Goal: Task Accomplishment & Management: Complete application form

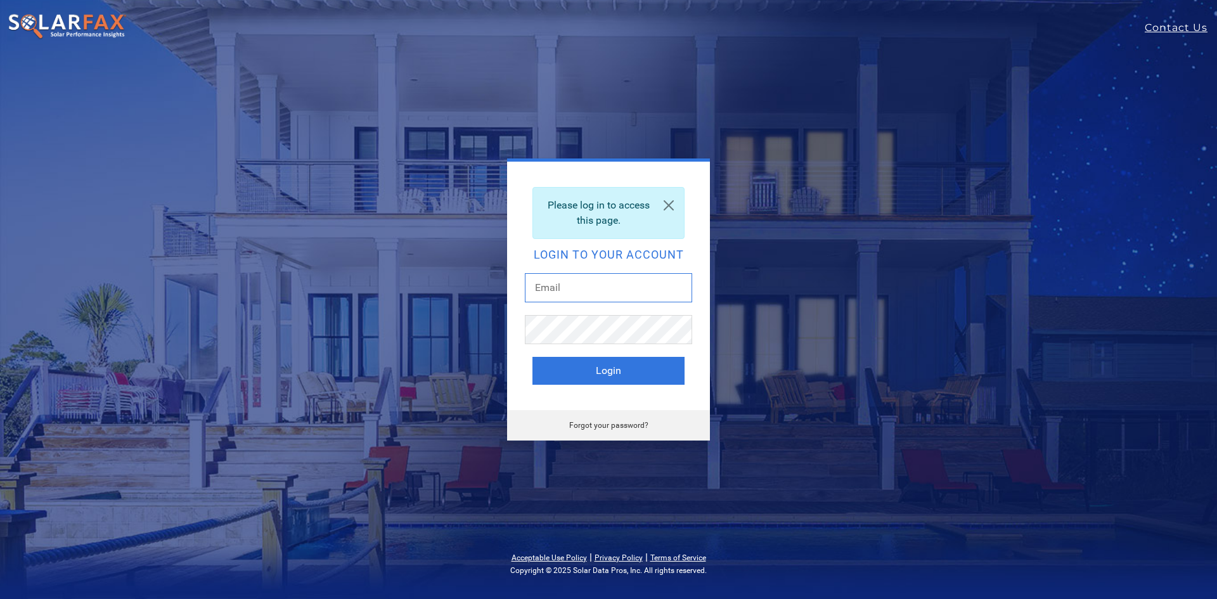
click at [588, 284] on input "text" at bounding box center [608, 287] width 167 height 29
click at [542, 278] on input "text" at bounding box center [608, 287] width 167 height 29
click at [546, 282] on input "text" at bounding box center [608, 287] width 167 height 29
type input "[EMAIL_ADDRESS][DOMAIN_NAME]"
click at [533, 357] on button "Login" at bounding box center [609, 371] width 152 height 28
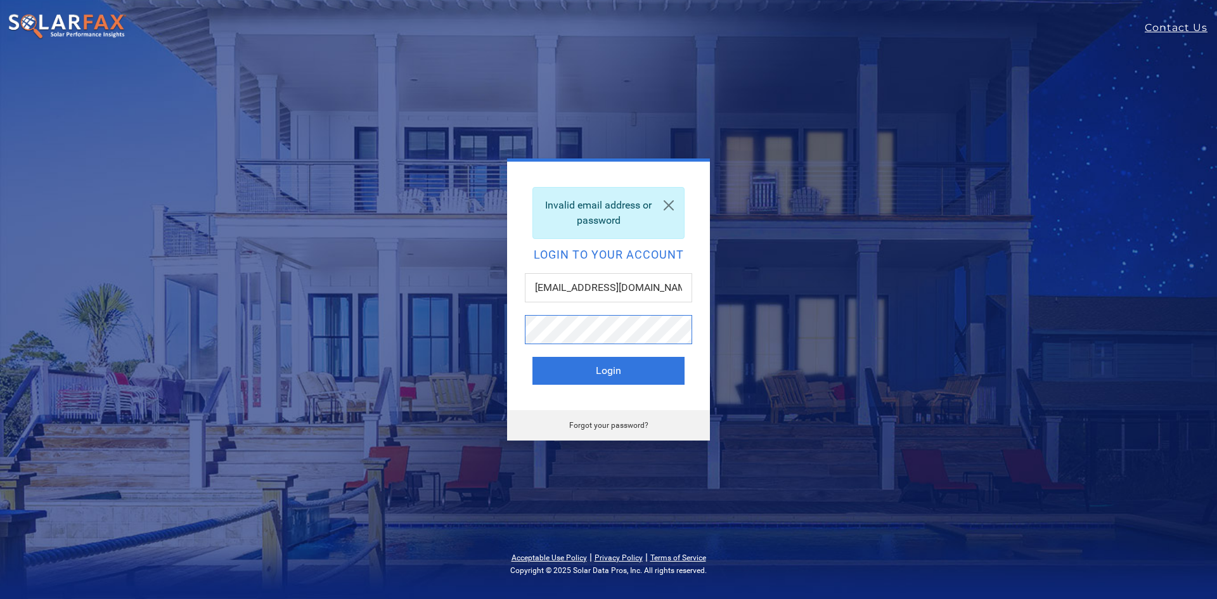
click at [533, 357] on button "Login" at bounding box center [609, 371] width 152 height 28
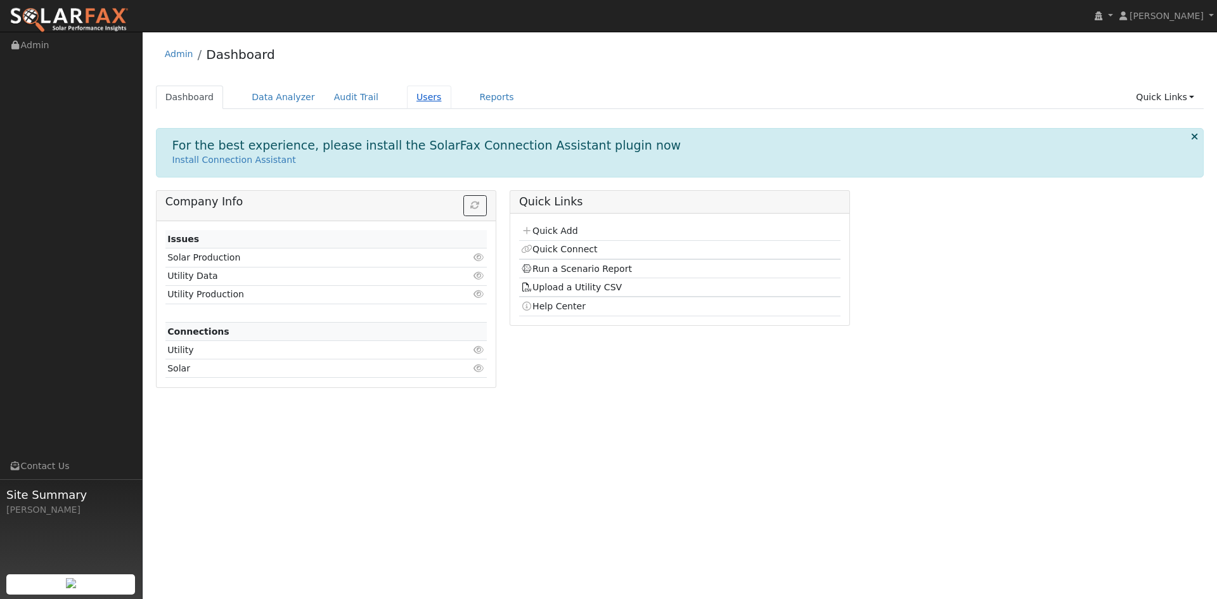
click at [407, 94] on link "Users" at bounding box center [429, 97] width 44 height 23
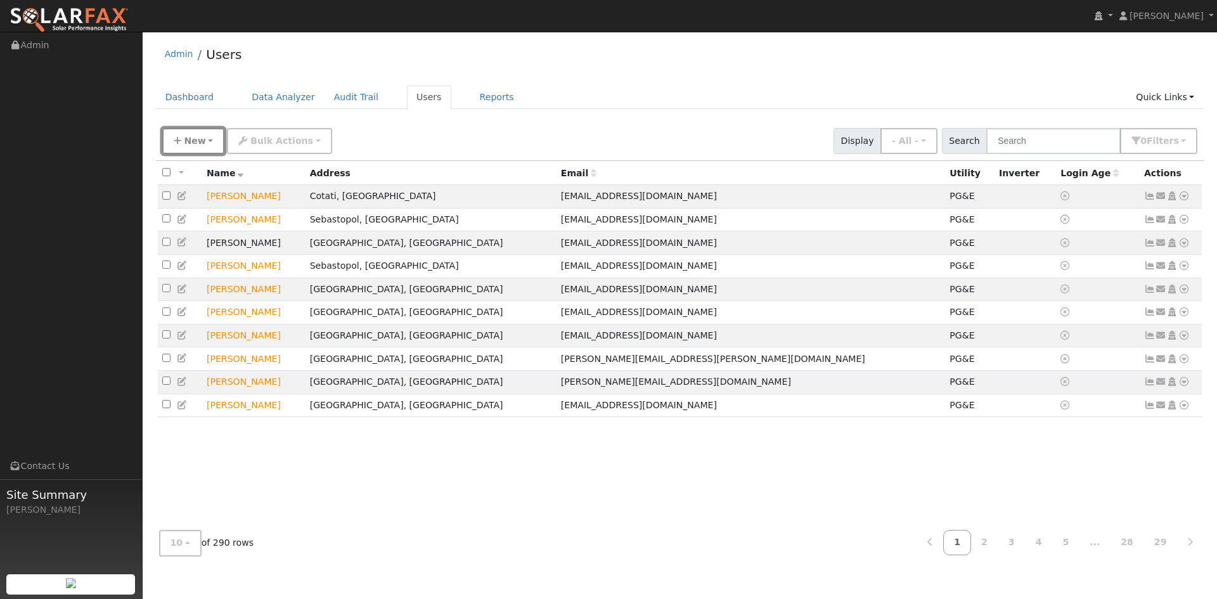
click at [192, 134] on button "New" at bounding box center [193, 141] width 63 height 26
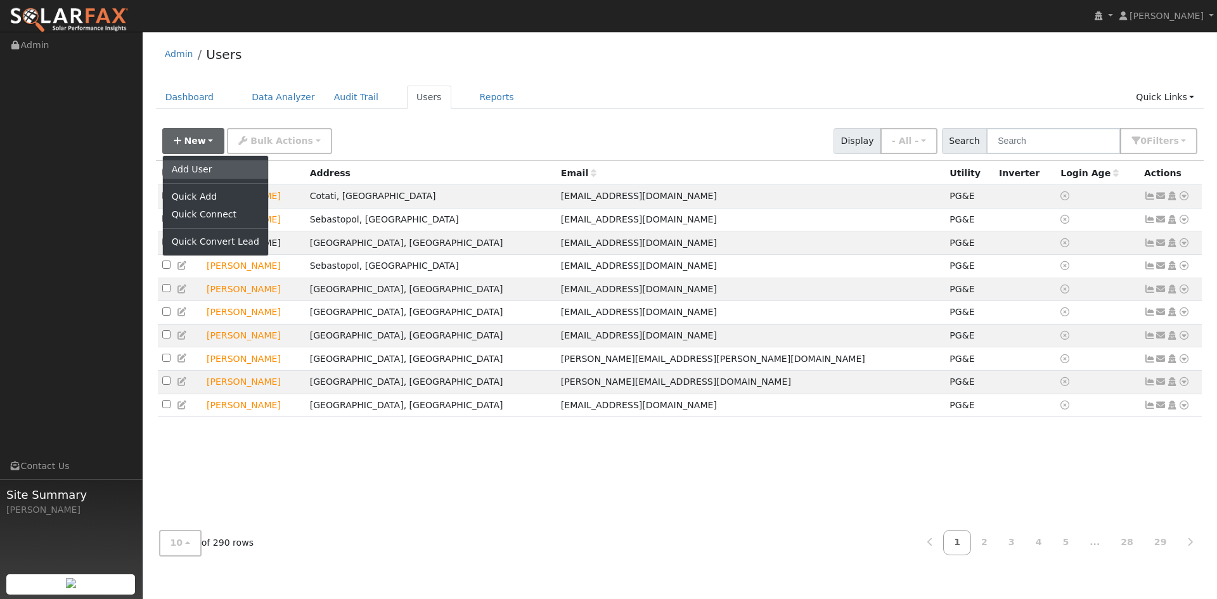
click at [217, 174] on link "Add User" at bounding box center [215, 169] width 105 height 18
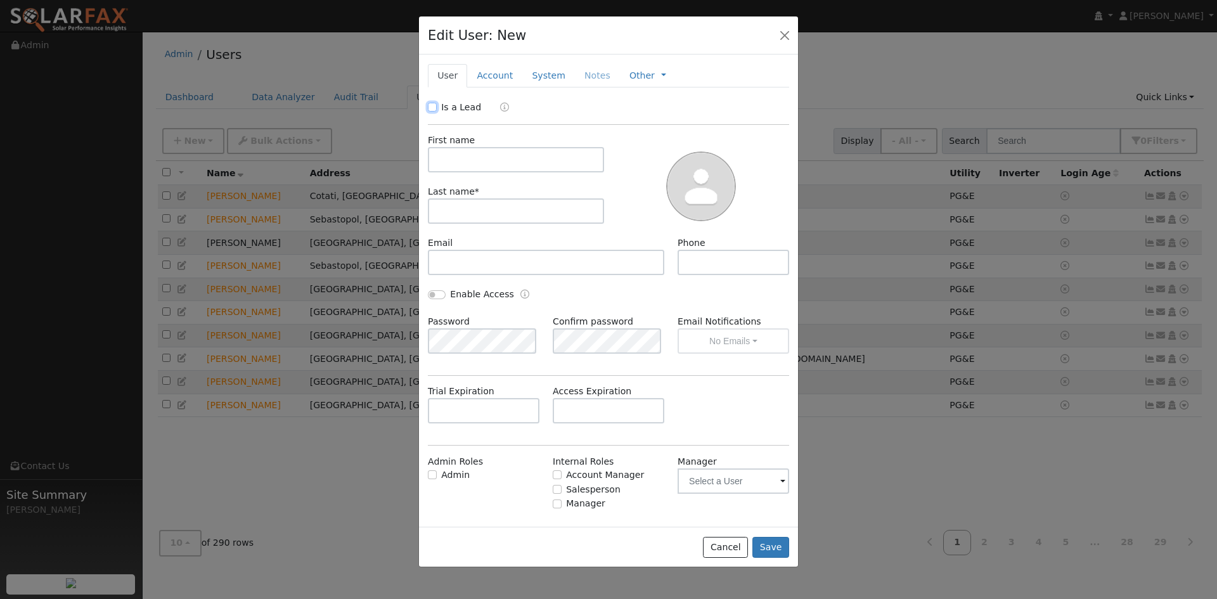
click at [435, 107] on input "Is a Lead" at bounding box center [432, 107] width 9 height 9
checkbox input "true"
click at [486, 157] on input "text" at bounding box center [516, 159] width 176 height 25
click at [485, 158] on input "text" at bounding box center [516, 159] width 176 height 25
click at [483, 169] on input "text" at bounding box center [516, 159] width 176 height 25
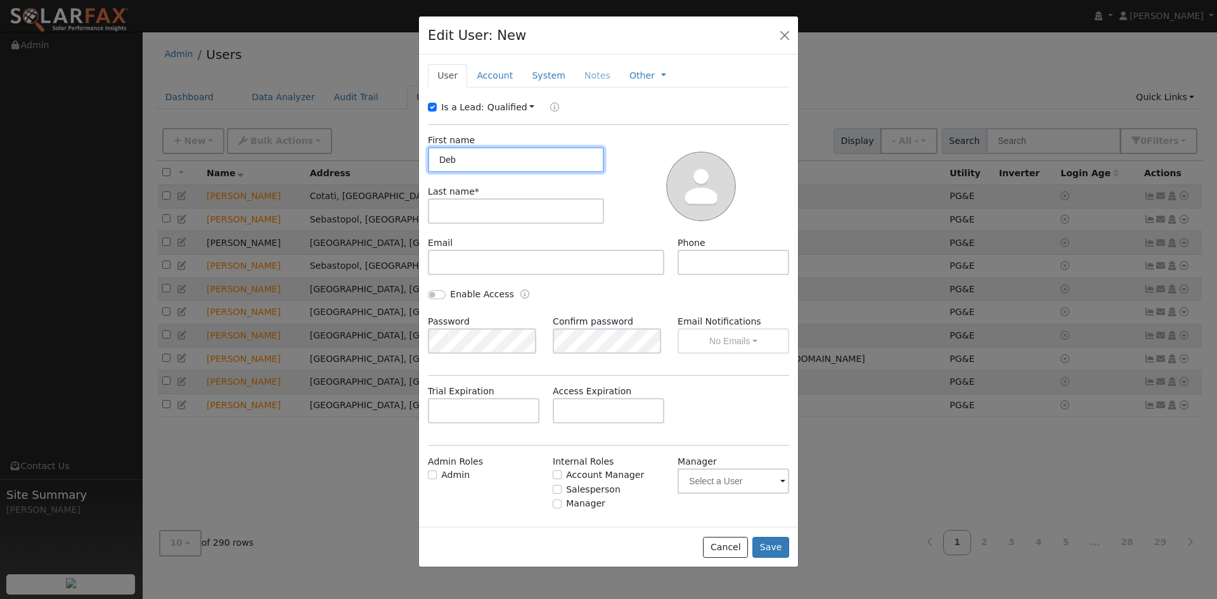
type input "Deb"
type input "N"
type input "Mock"
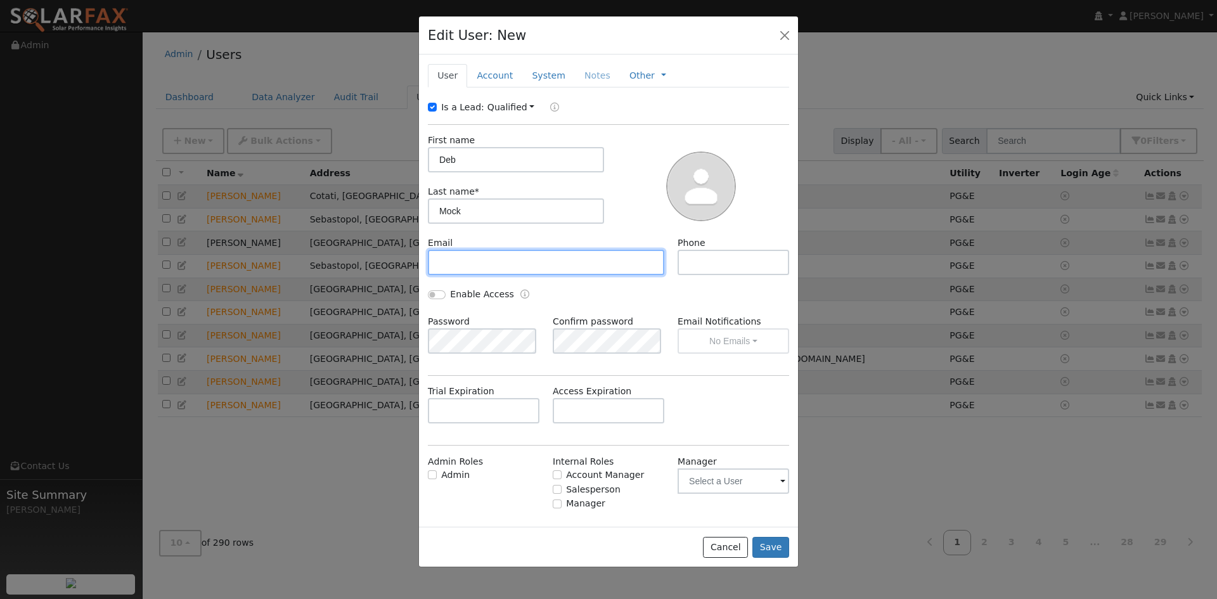
click at [493, 261] on input "text" at bounding box center [546, 262] width 236 height 25
paste input "amazonmockster@gmail.com"
type input "amazonmockster@gmail.com"
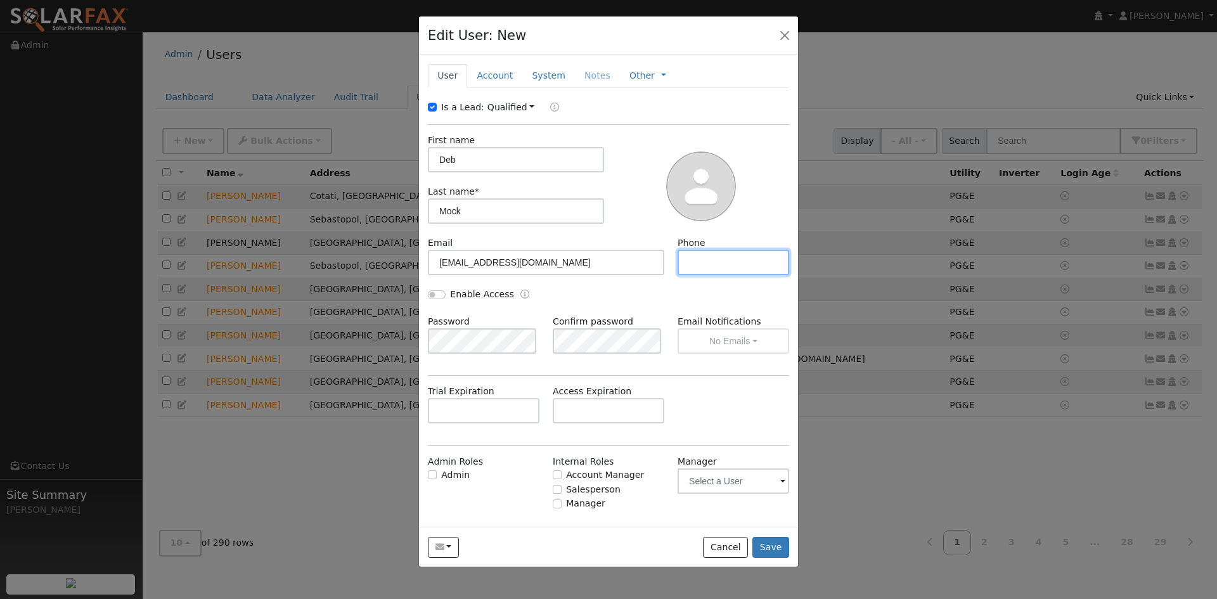
click at [704, 268] on input "text" at bounding box center [734, 262] width 112 height 25
paste input "[PHONE_NUMBER]"
type input "[PHONE_NUMBER]"
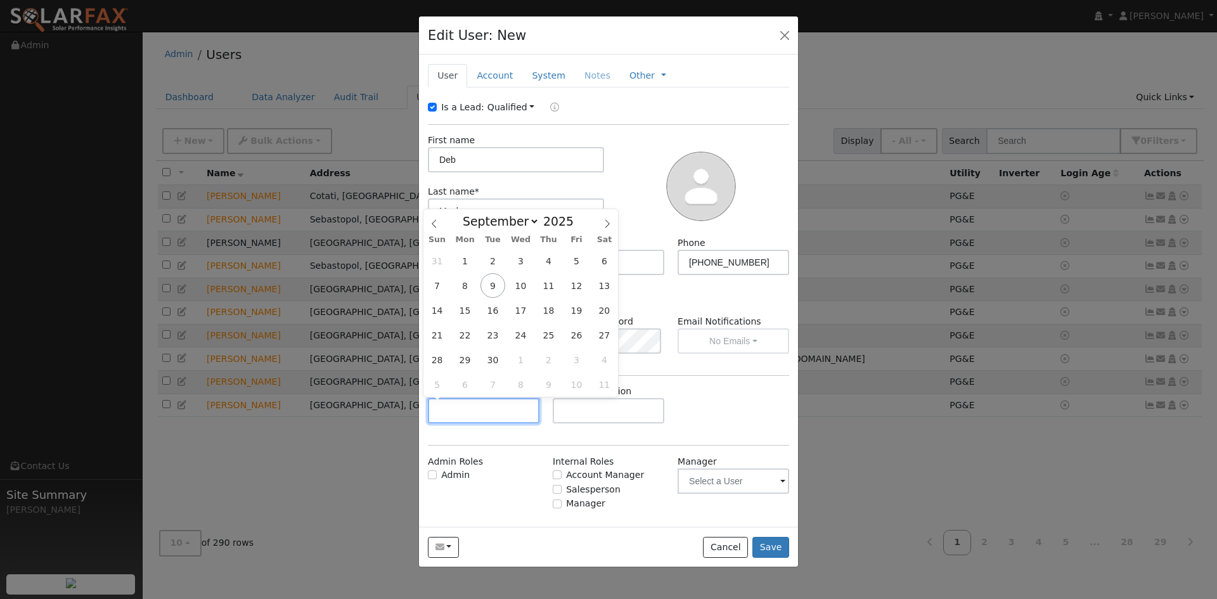
click at [472, 417] on input "text" at bounding box center [484, 410] width 112 height 25
click at [529, 226] on select "January February March April May June July August September October November De…" at bounding box center [497, 221] width 83 height 15
select select "9"
click at [467, 214] on select "January February March April May June July August September October November De…" at bounding box center [497, 221] width 83 height 15
click at [497, 313] on span "14" at bounding box center [493, 310] width 25 height 25
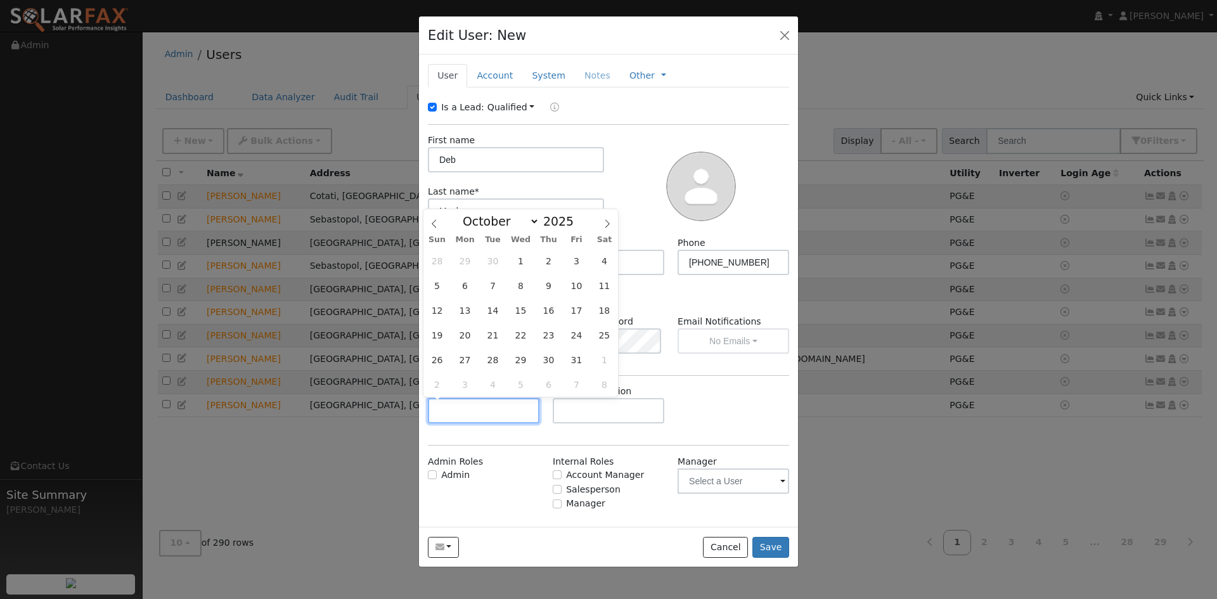
type input "10/14/2025"
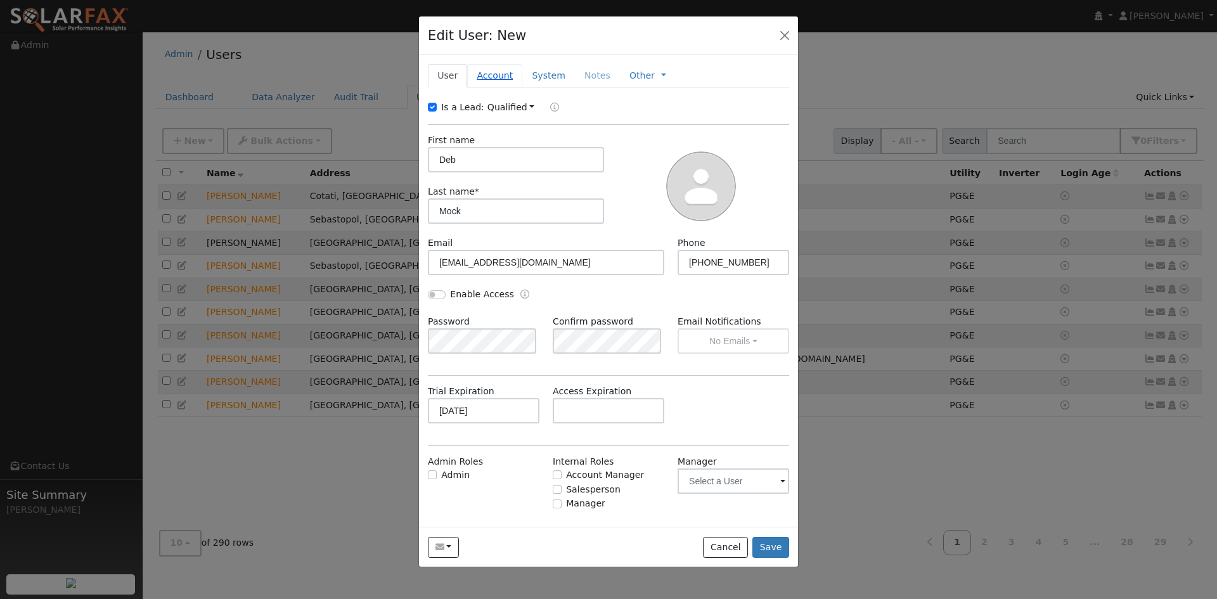
click at [484, 74] on link "Account" at bounding box center [494, 75] width 55 height 23
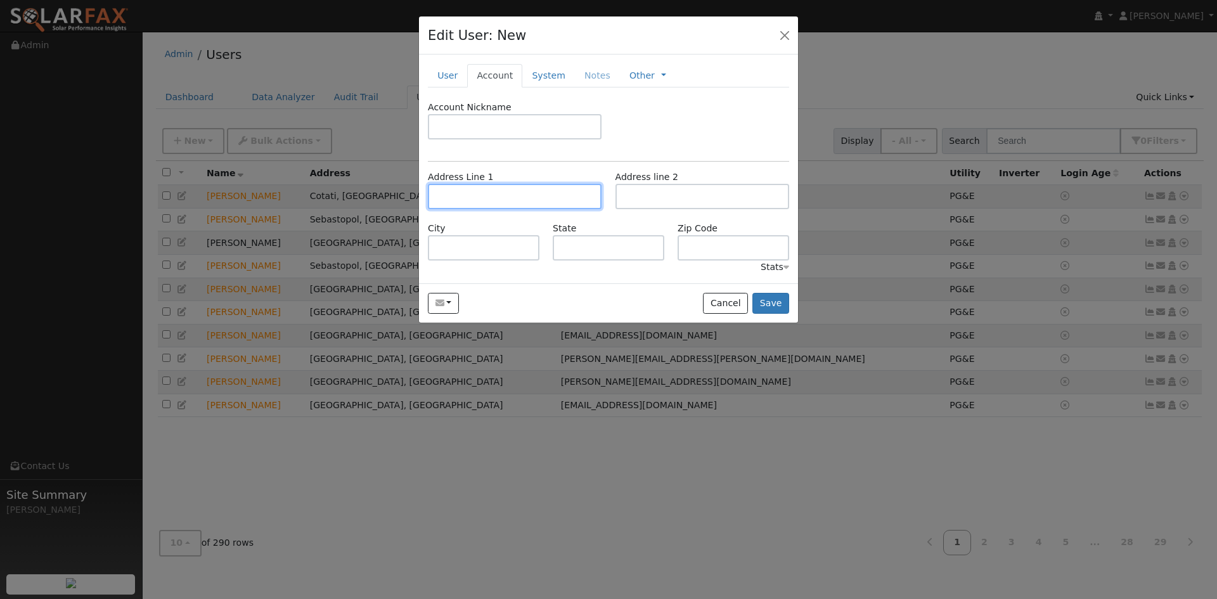
click at [463, 193] on input "text" at bounding box center [515, 196] width 174 height 25
paste input "1448 Empress Ln"
type input "[GEOGRAPHIC_DATA][PERSON_NAME]"
type input "Brentwood"
type input "CA"
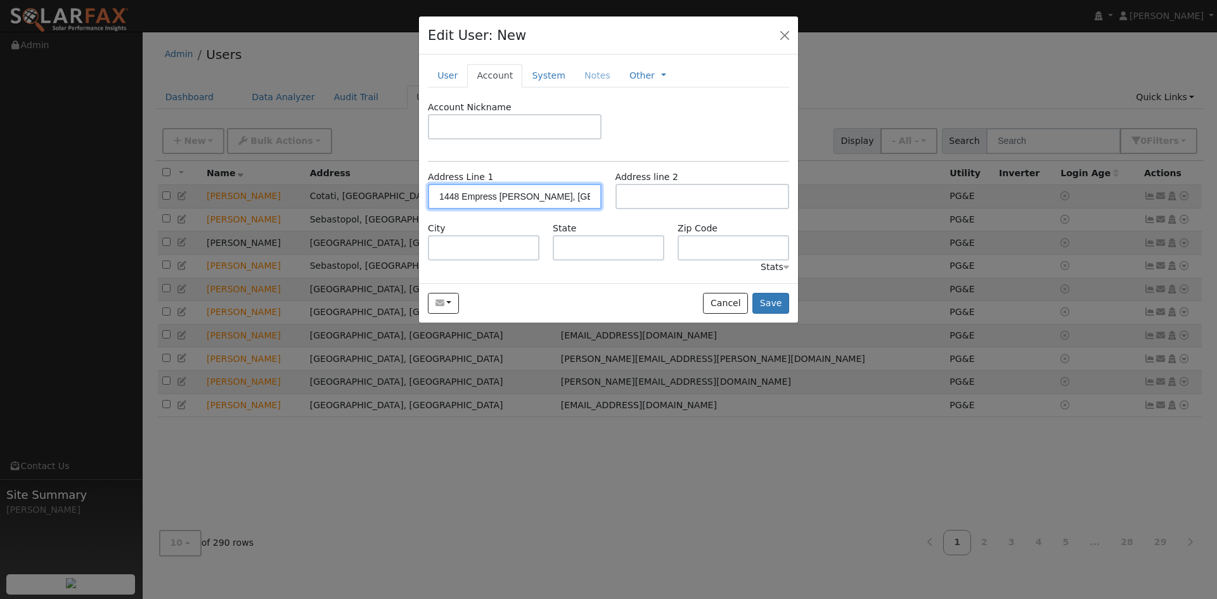
type input "94513"
click at [534, 71] on link "System" at bounding box center [548, 75] width 53 height 23
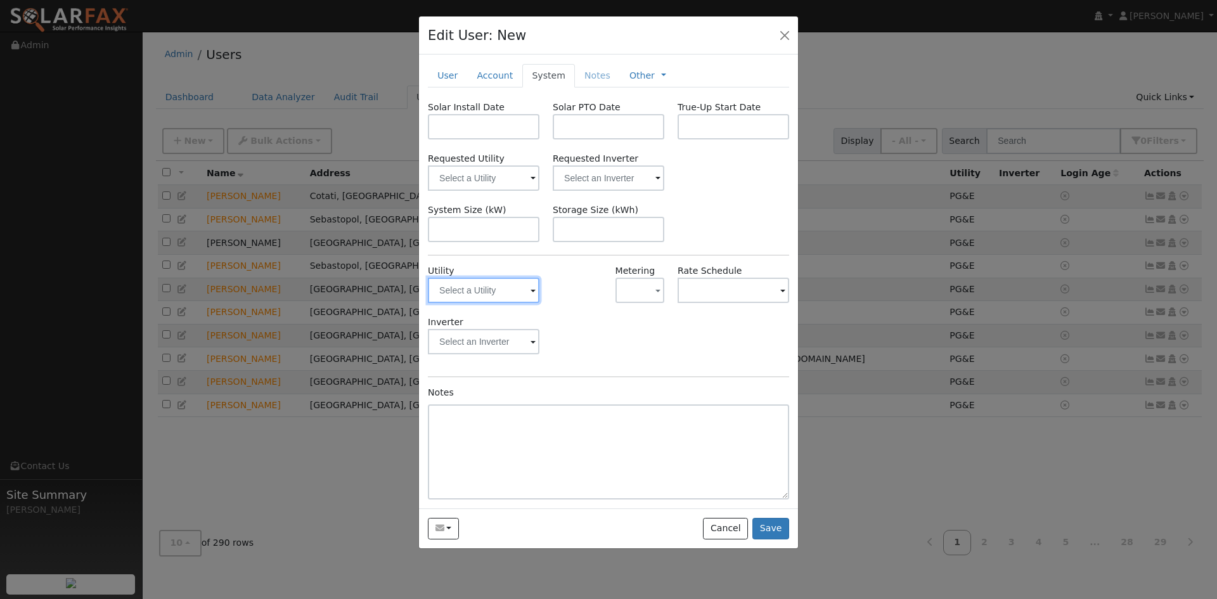
click at [527, 297] on input "text" at bounding box center [484, 290] width 112 height 25
click at [527, 287] on img at bounding box center [524, 290] width 32 height 24
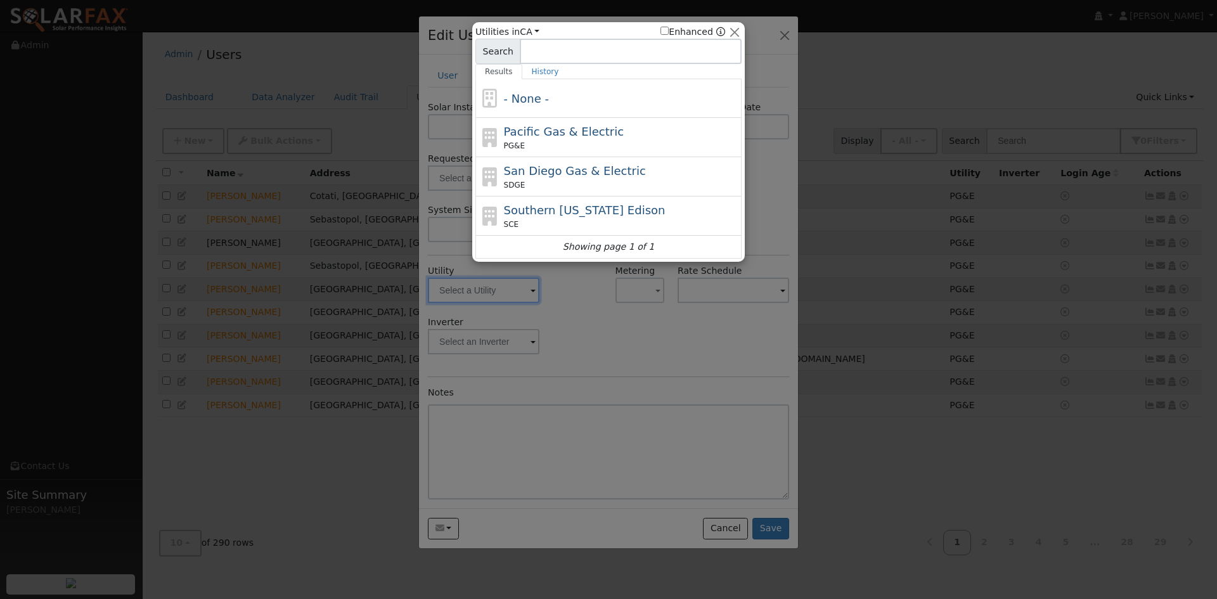
click at [527, 134] on span "Pacific Gas & Electric" at bounding box center [564, 131] width 120 height 13
type input "PG&E"
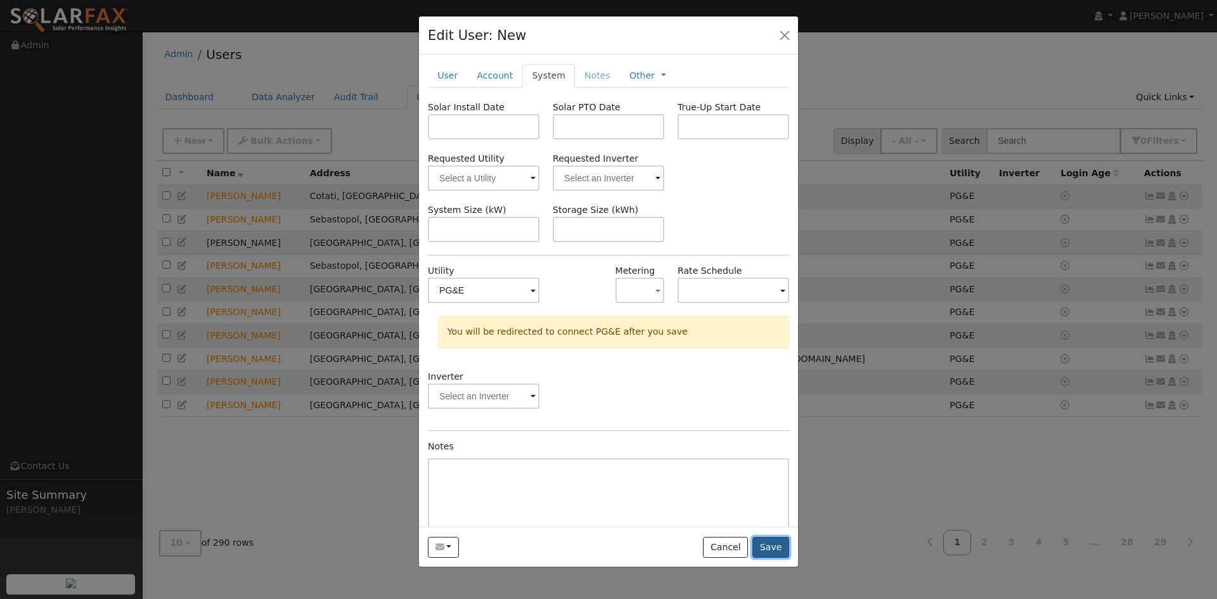
click at [775, 544] on button "Save" at bounding box center [771, 548] width 37 height 22
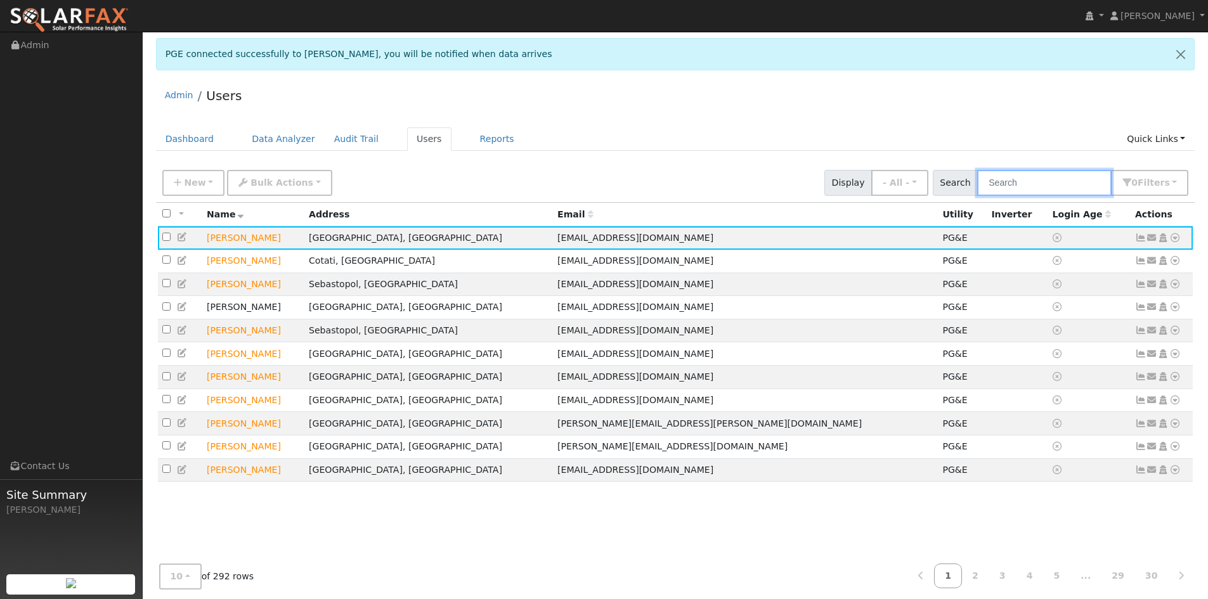
click at [1070, 178] on input "text" at bounding box center [1044, 183] width 134 height 26
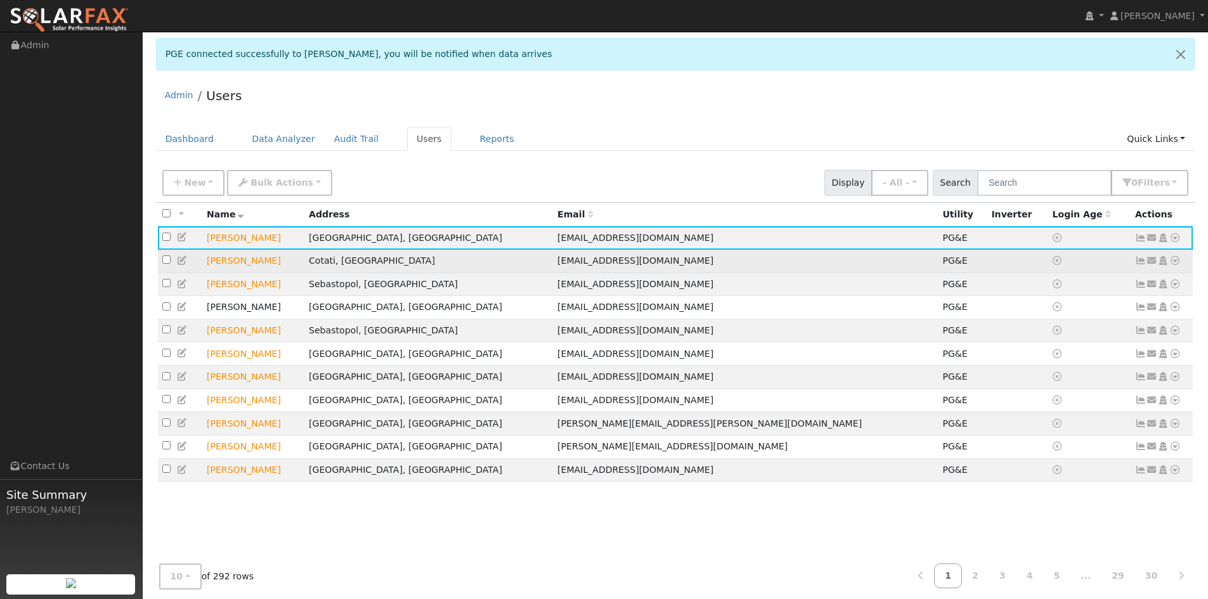
drag, startPoint x: 235, startPoint y: 235, endPoint x: 586, endPoint y: 271, distance: 353.8
click at [236, 235] on td "[PERSON_NAME]" at bounding box center [253, 237] width 102 height 23
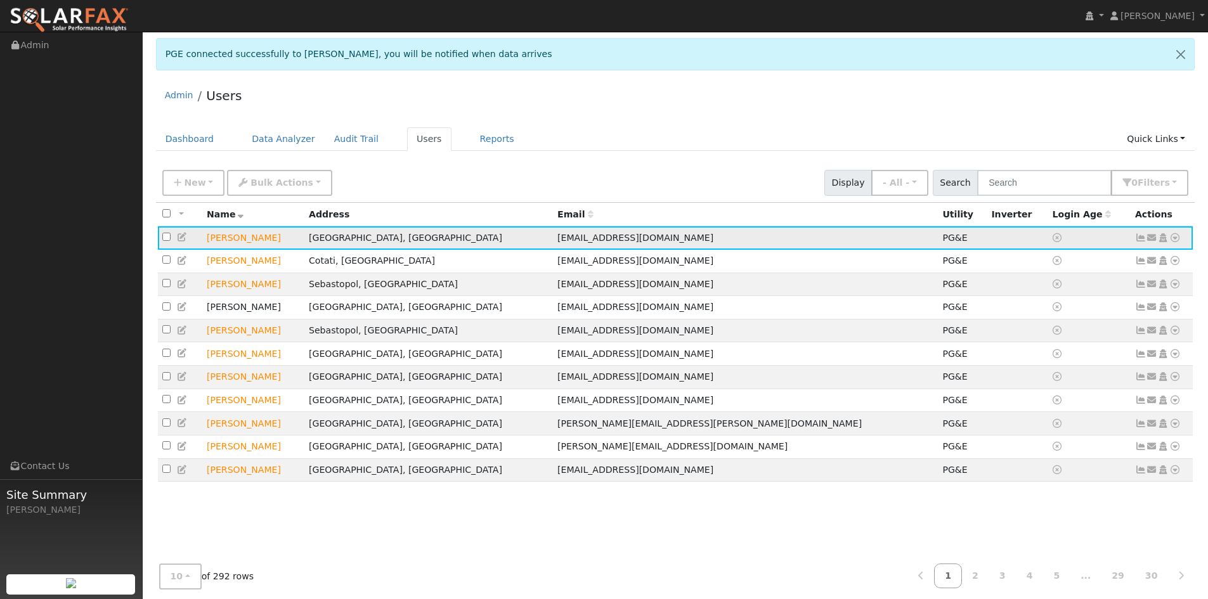
click at [1176, 240] on icon at bounding box center [1174, 237] width 11 height 9
click at [1068, 323] on link "Export to CSV" at bounding box center [1040, 324] width 93 height 18
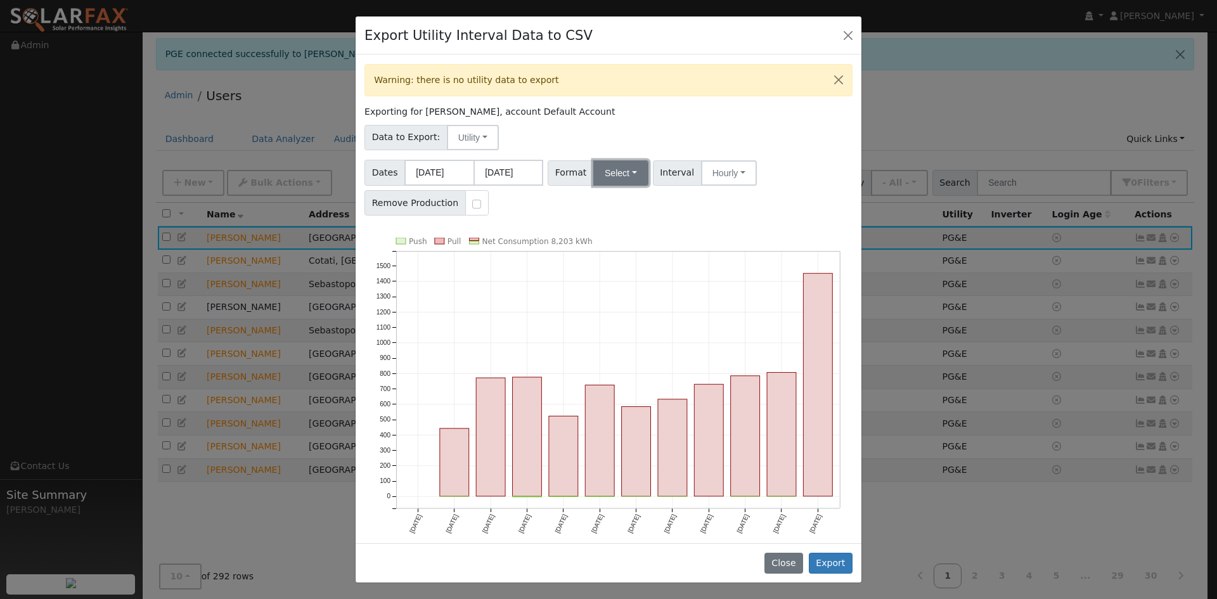
click at [631, 172] on button "Select" at bounding box center [620, 172] width 55 height 25
click at [635, 335] on link "Solargraf" at bounding box center [635, 336] width 91 height 18
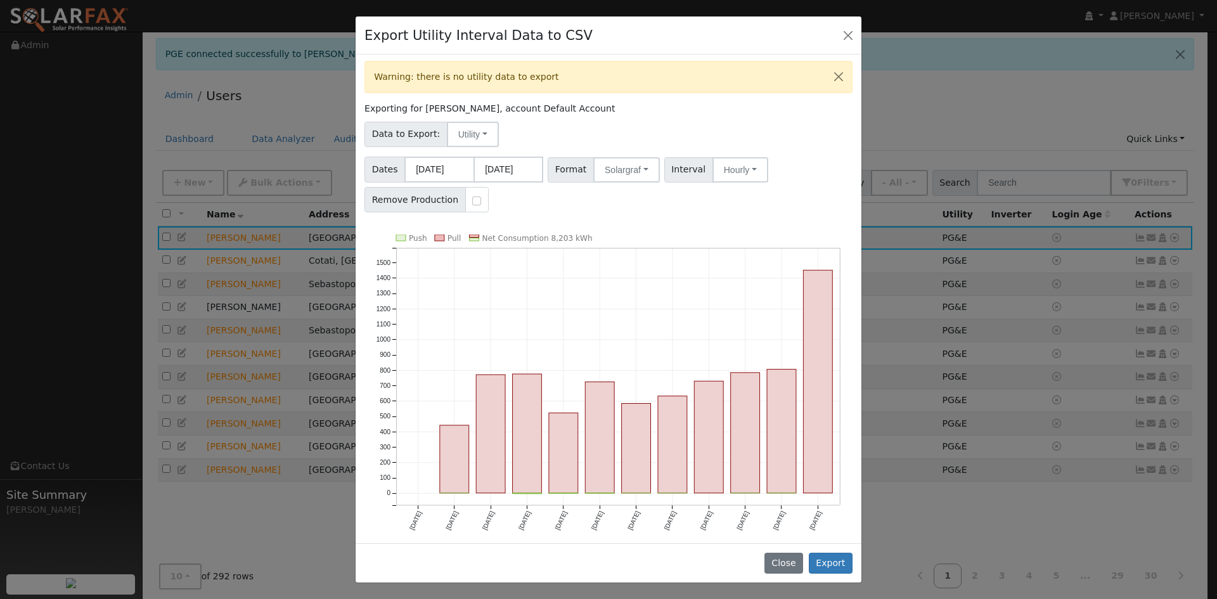
scroll to position [4, 0]
click at [839, 567] on button "Export" at bounding box center [831, 564] width 44 height 22
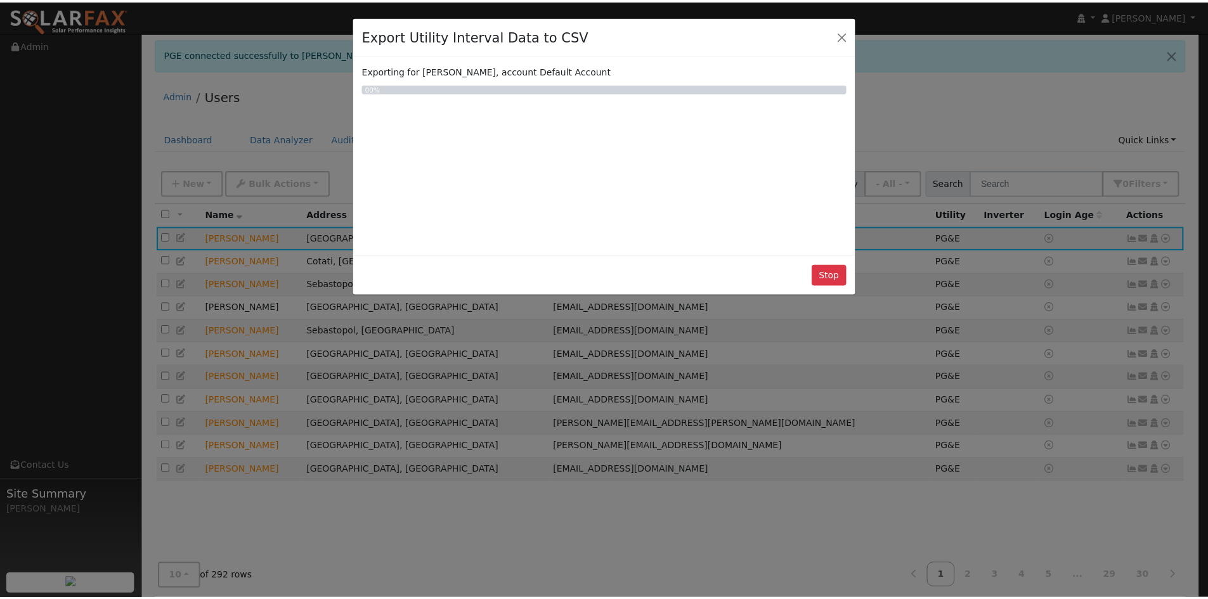
scroll to position [0, 0]
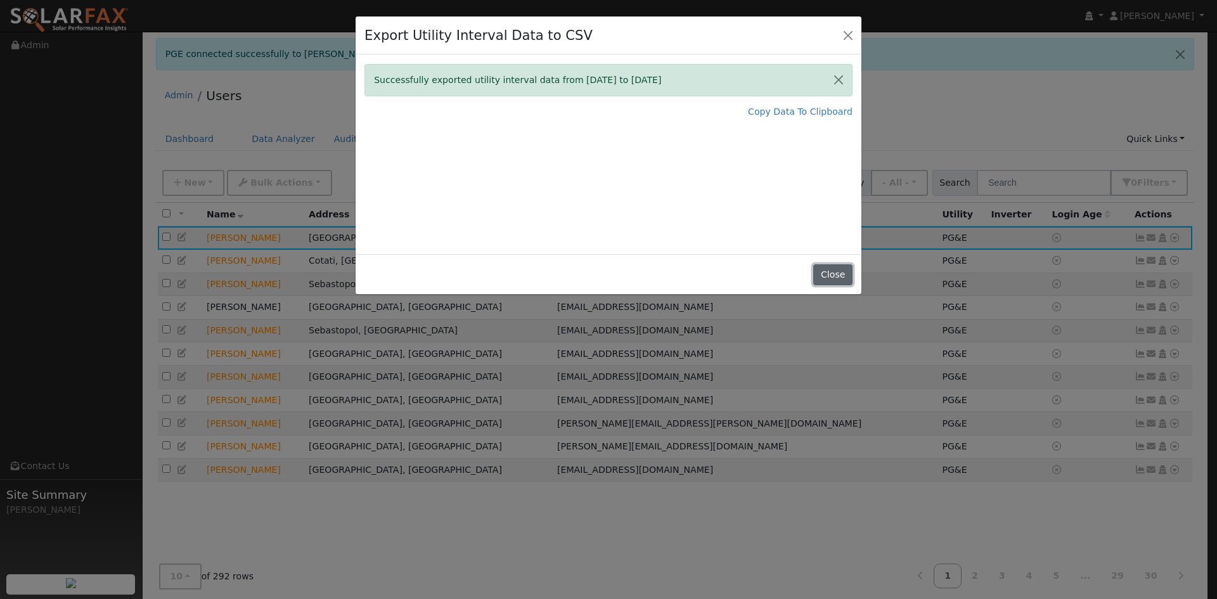
click at [850, 266] on button "Close" at bounding box center [832, 275] width 39 height 22
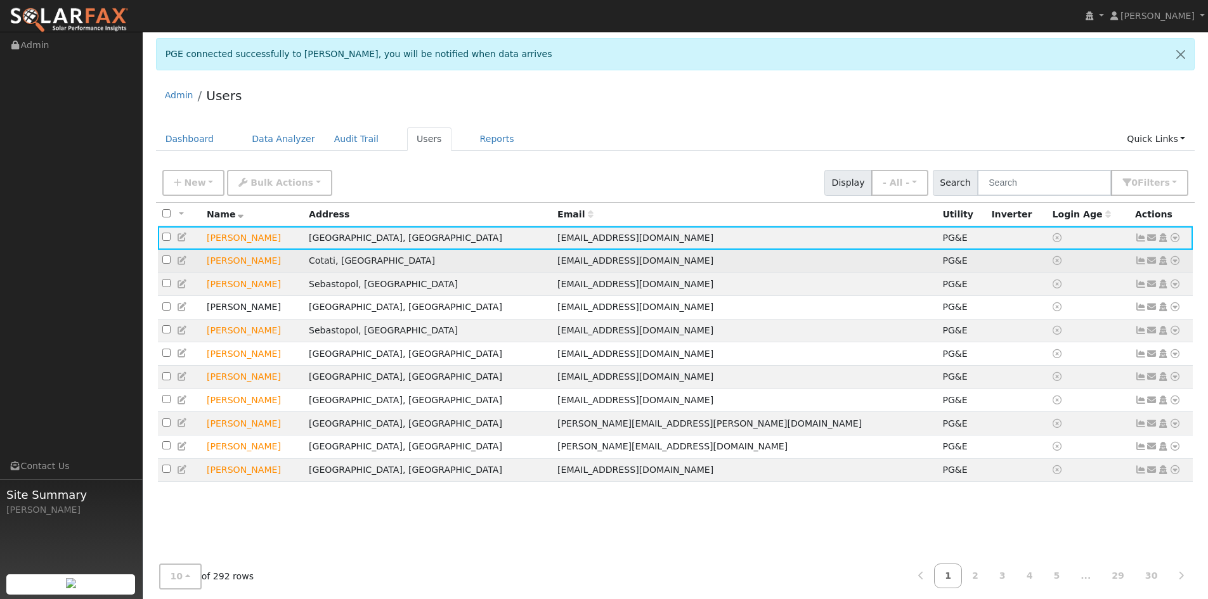
drag, startPoint x: 841, startPoint y: 269, endPoint x: 834, endPoint y: 270, distance: 7.6
click at [938, 270] on td "PG&E" at bounding box center [962, 261] width 49 height 23
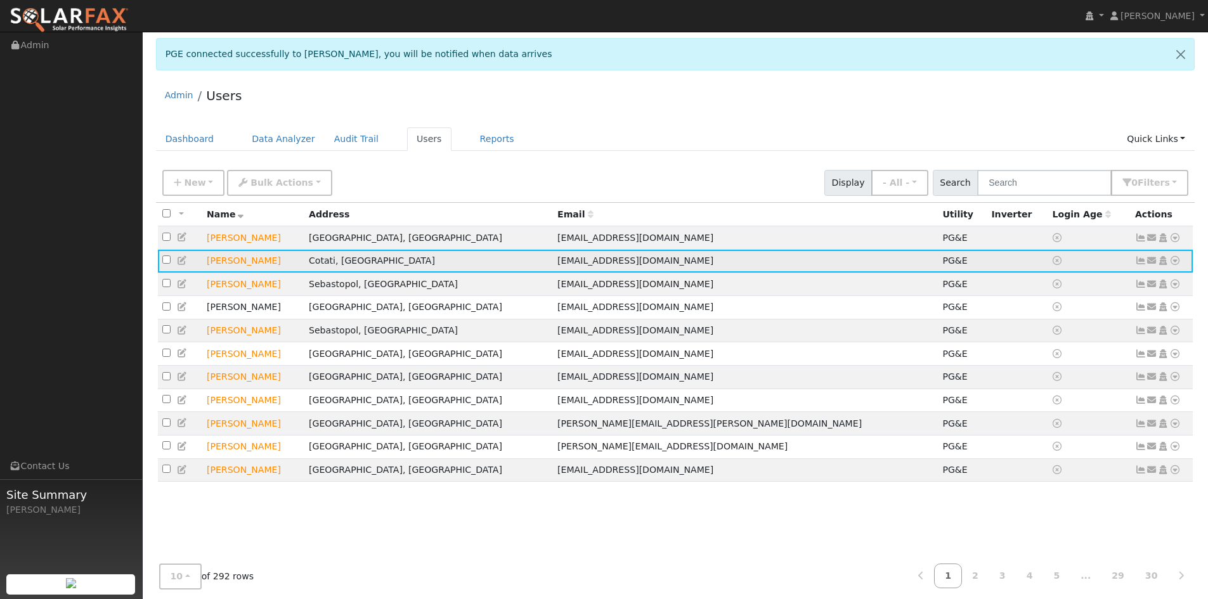
click at [1172, 265] on icon at bounding box center [1174, 260] width 11 height 9
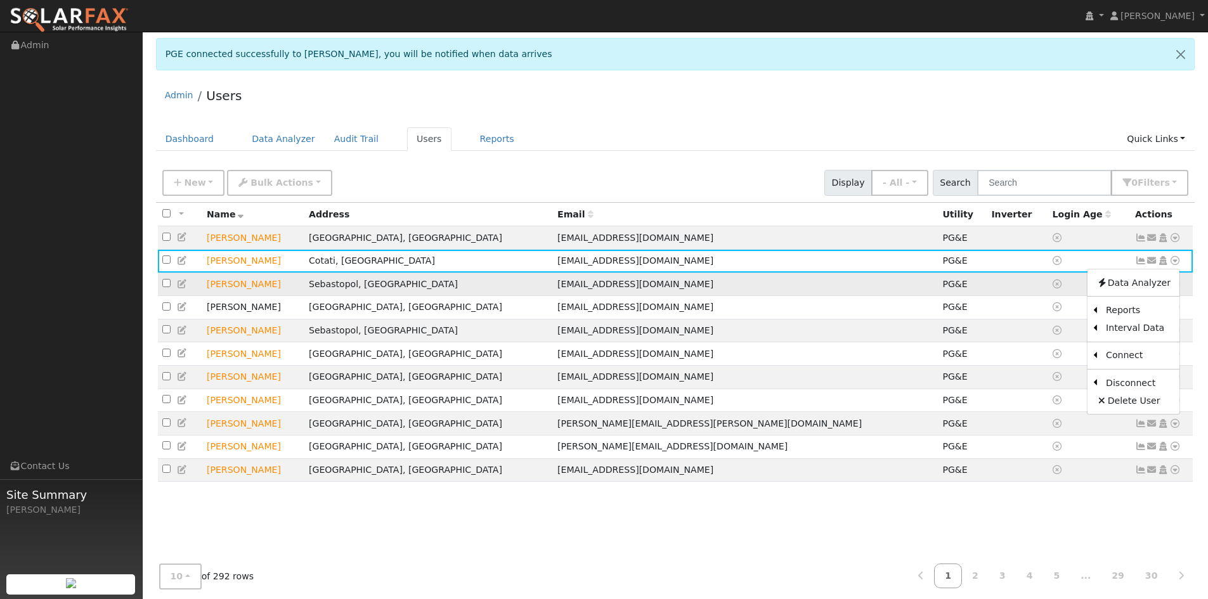
click at [1139, 275] on ul "Data Analyzer Reports Scenario Health Check Energy Audit Account Timeline User …" at bounding box center [1133, 342] width 93 height 146
click at [1138, 285] on icon at bounding box center [1140, 284] width 11 height 9
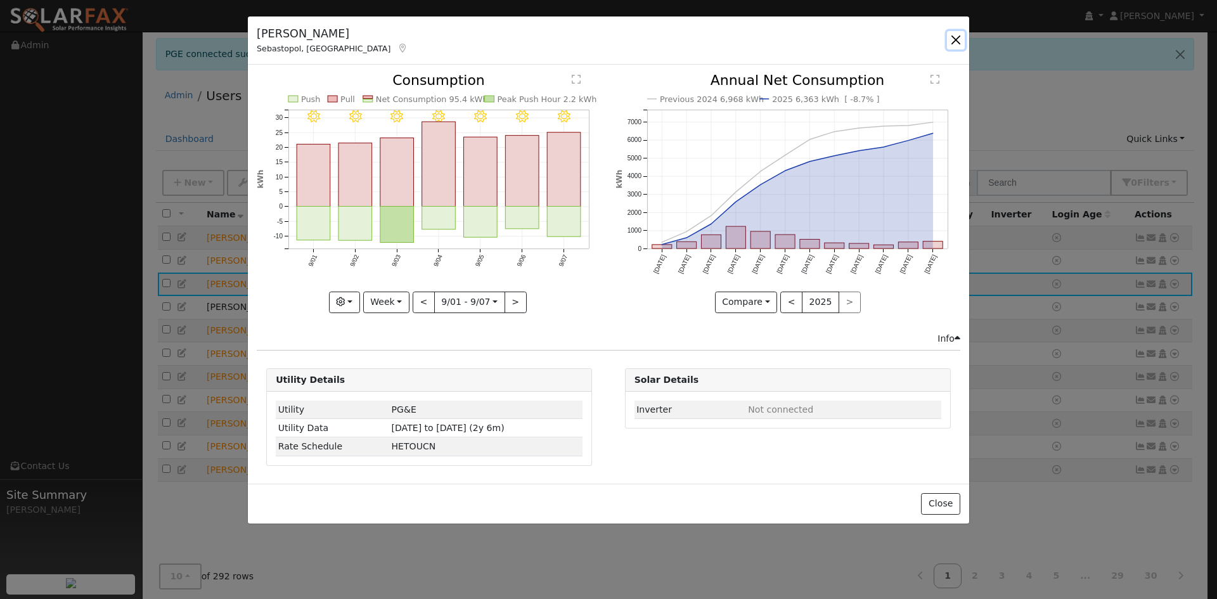
click at [952, 41] on button "button" at bounding box center [956, 40] width 18 height 18
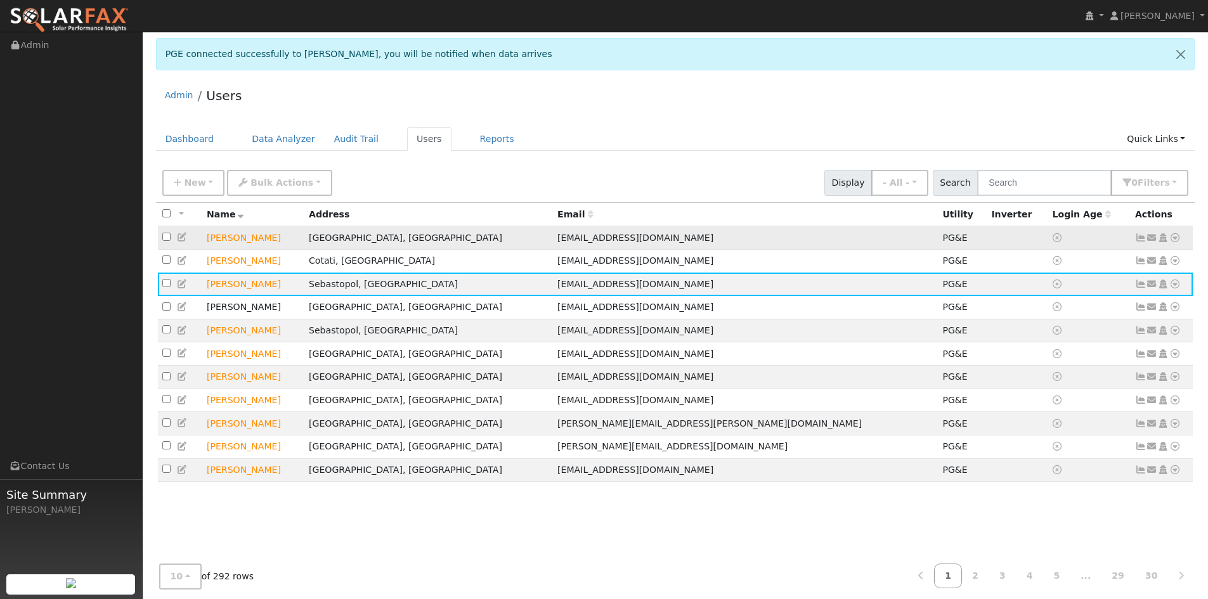
drag, startPoint x: 1106, startPoint y: 233, endPoint x: 1125, endPoint y: 230, distance: 19.3
click at [1114, 230] on td at bounding box center [1088, 237] width 82 height 23
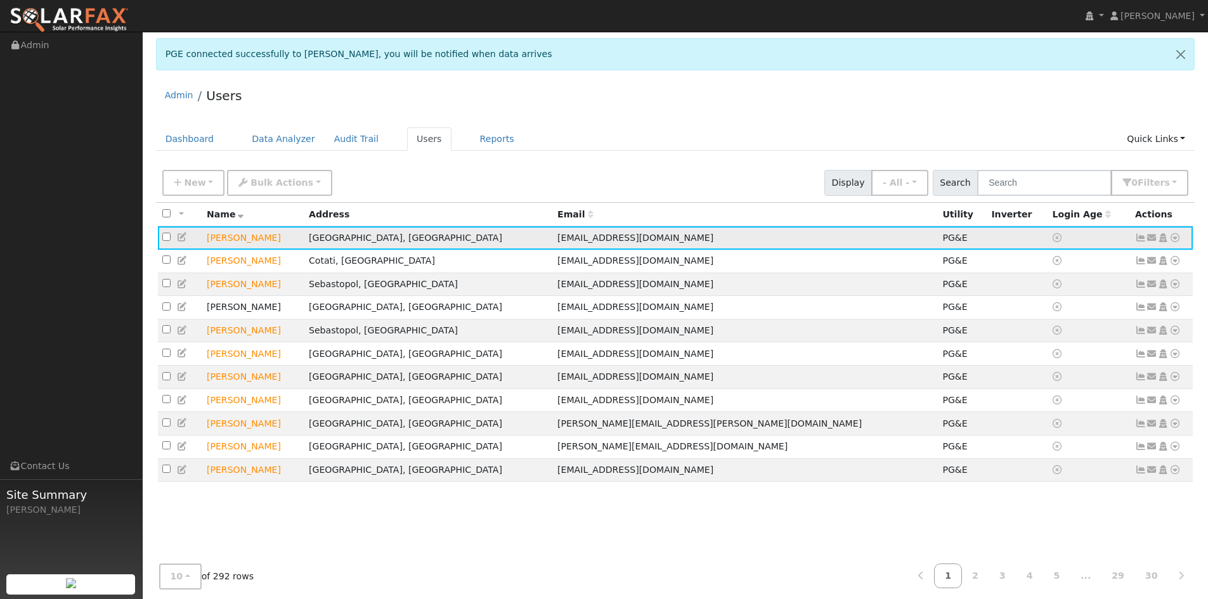
click at [1172, 238] on icon at bounding box center [1174, 237] width 11 height 9
click at [1139, 252] on link "Data Analyzer" at bounding box center [1133, 260] width 92 height 18
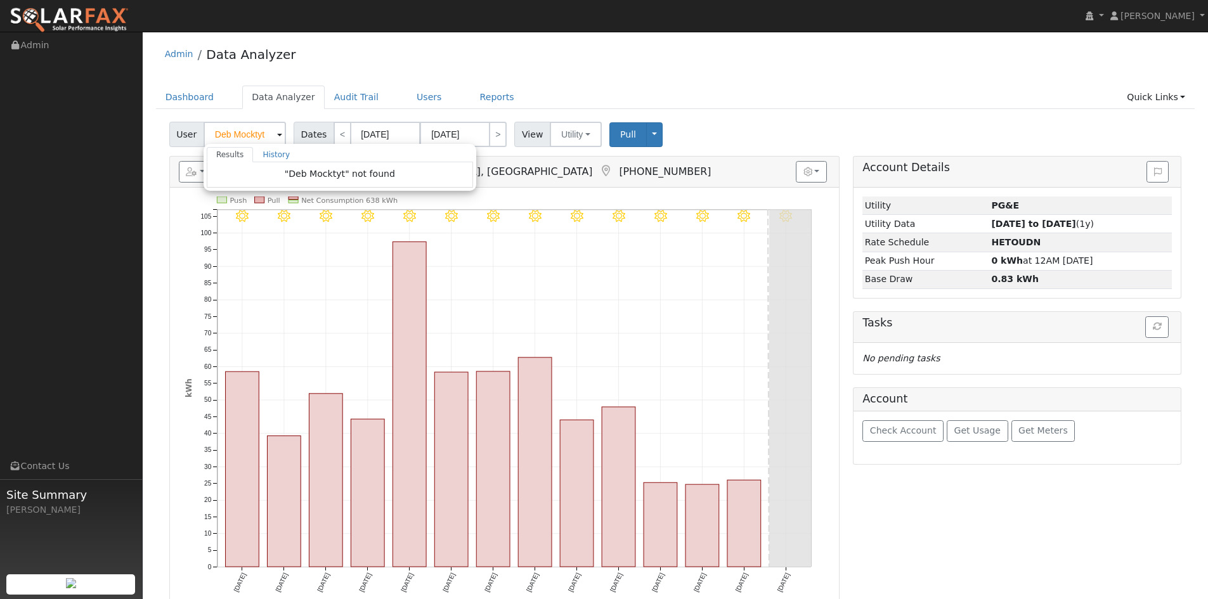
click at [802, 121] on div "User Deb Mocktyt Results History "Deb Mocktyt" not found Enter text to search N…" at bounding box center [675, 132] width 1017 height 30
type input "[PERSON_NAME]"
